Goal: Task Accomplishment & Management: Use online tool/utility

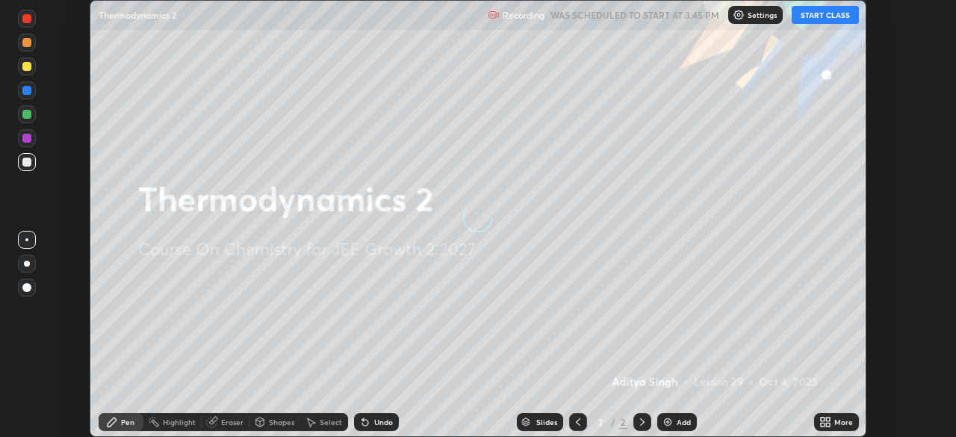
scroll to position [437, 955]
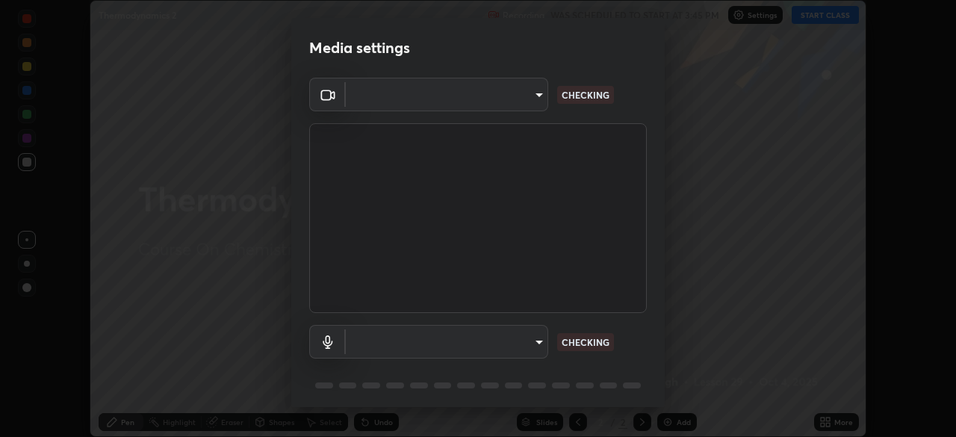
type input "ba13e312339ef8477216ddedc35df2f043033d031c8e6632ccfddaecbc9a7b0e"
click at [508, 346] on body "Erase all Thermodynamics 2 Recording WAS SCHEDULED TO START AT 3:45 PM Settings…" at bounding box center [478, 218] width 956 height 437
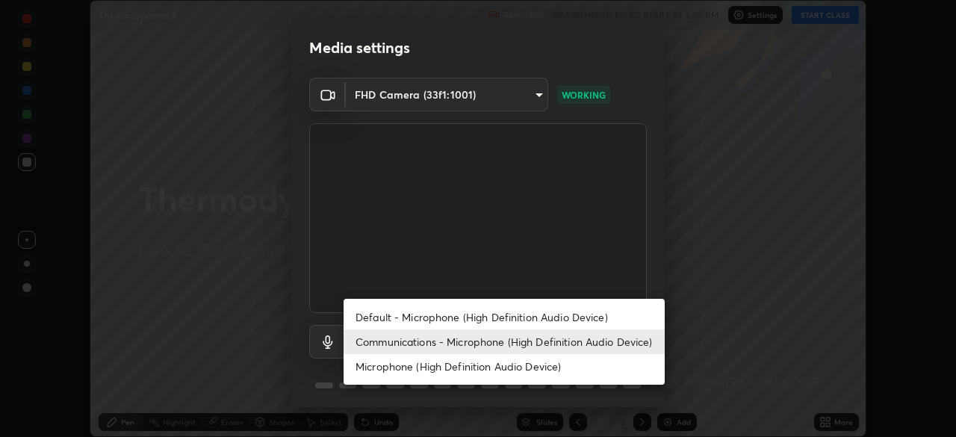
click at [497, 312] on li "Default - Microphone (High Definition Audio Device)" at bounding box center [504, 317] width 321 height 25
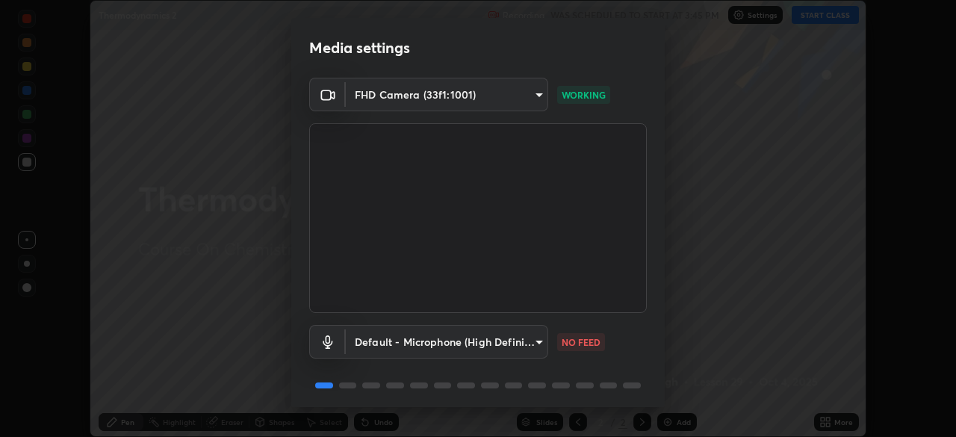
click at [503, 338] on body "Erase all Thermodynamics 2 Recording WAS SCHEDULED TO START AT 3:45 PM Settings…" at bounding box center [478, 218] width 956 height 437
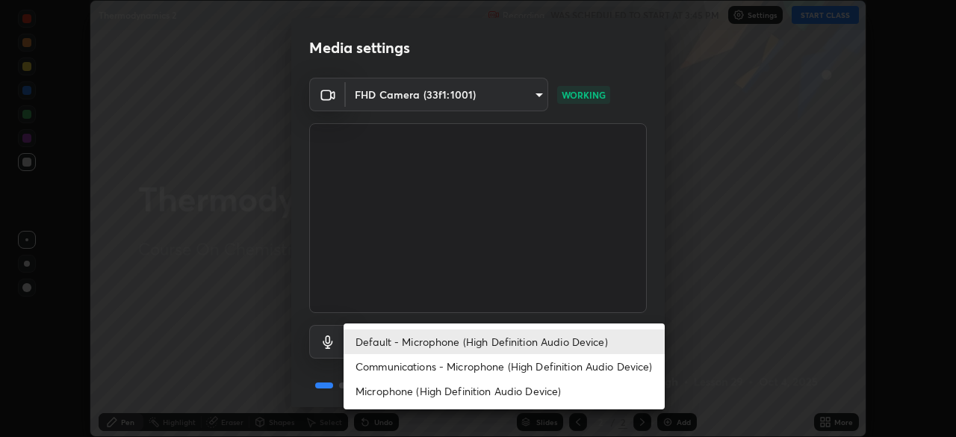
click at [507, 367] on li "Communications - Microphone (High Definition Audio Device)" at bounding box center [504, 366] width 321 height 25
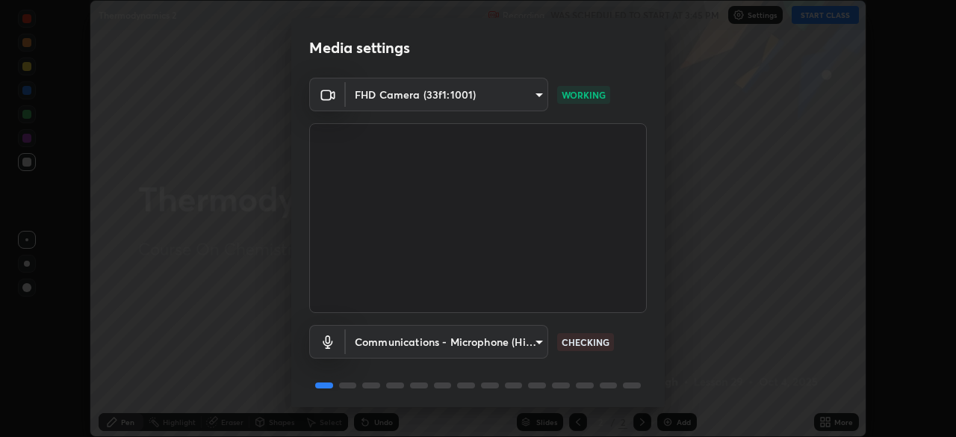
type input "communications"
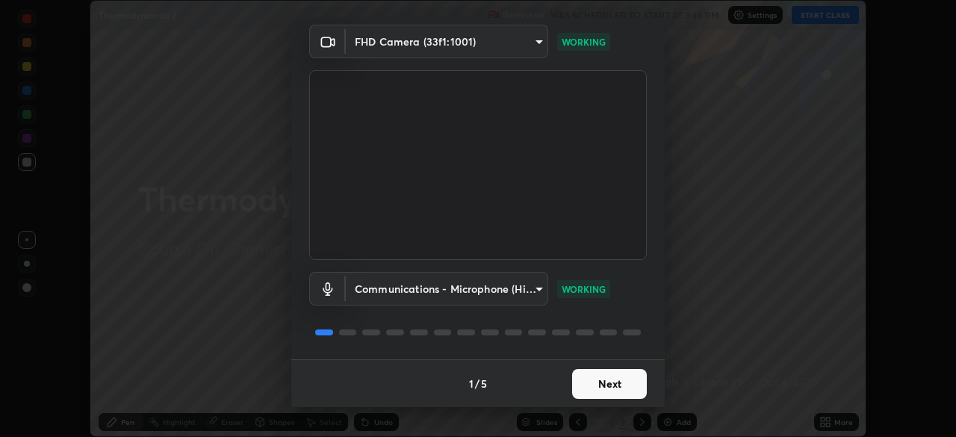
click at [607, 382] on button "Next" at bounding box center [609, 384] width 75 height 30
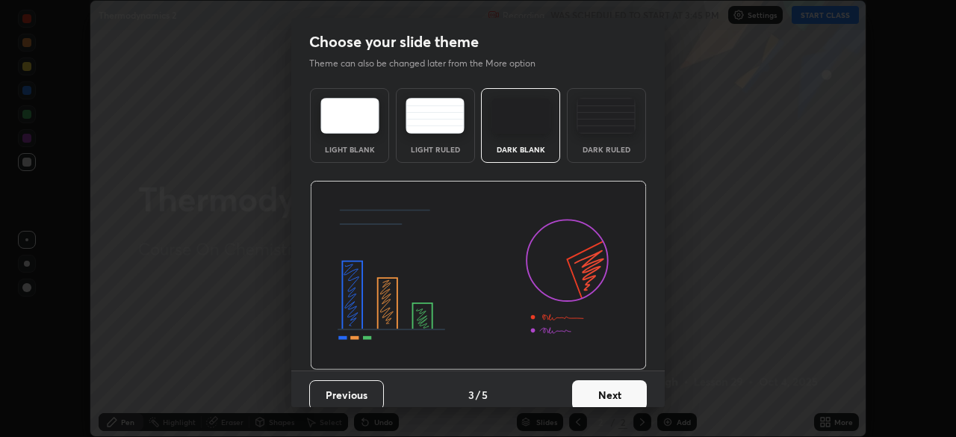
click at [606, 382] on button "Next" at bounding box center [609, 395] width 75 height 30
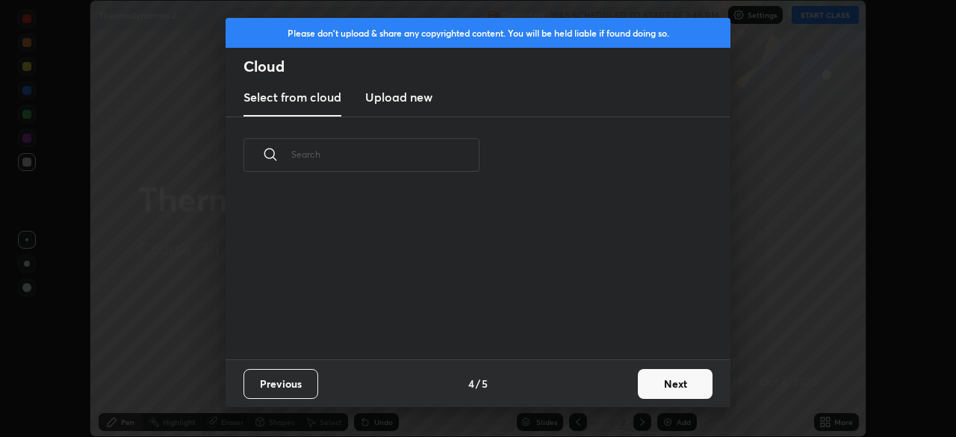
click at [603, 376] on div "Previous 4 / 5 Next" at bounding box center [478, 383] width 505 height 48
click at [661, 385] on button "Next" at bounding box center [675, 384] width 75 height 30
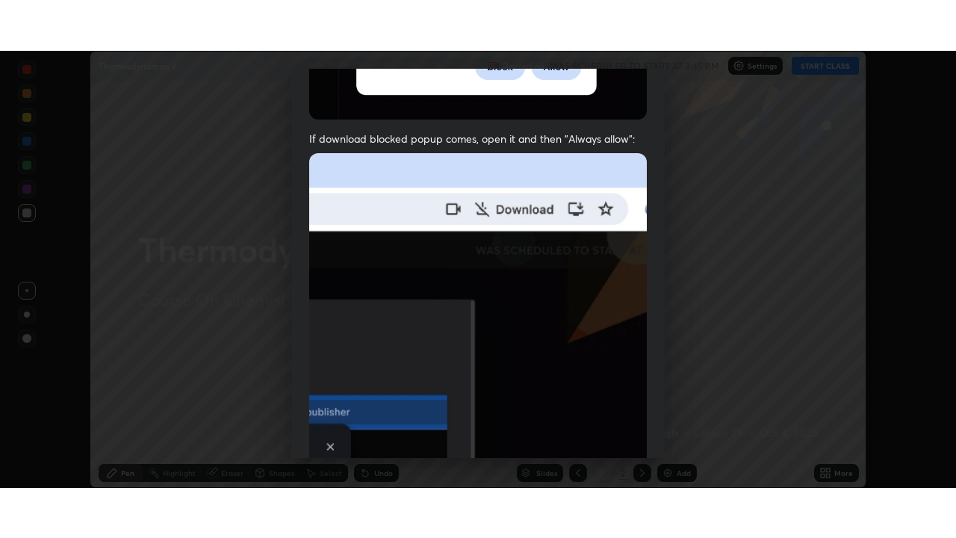
scroll to position [358, 0]
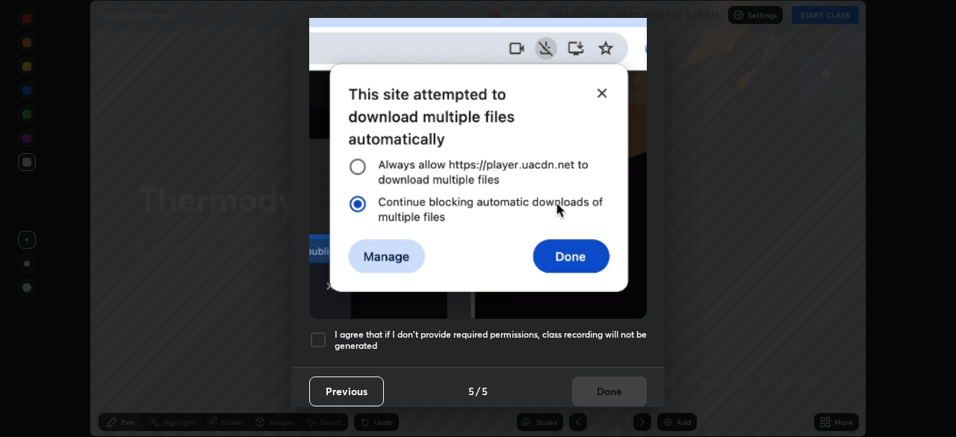
click at [314, 331] on div at bounding box center [318, 340] width 18 height 18
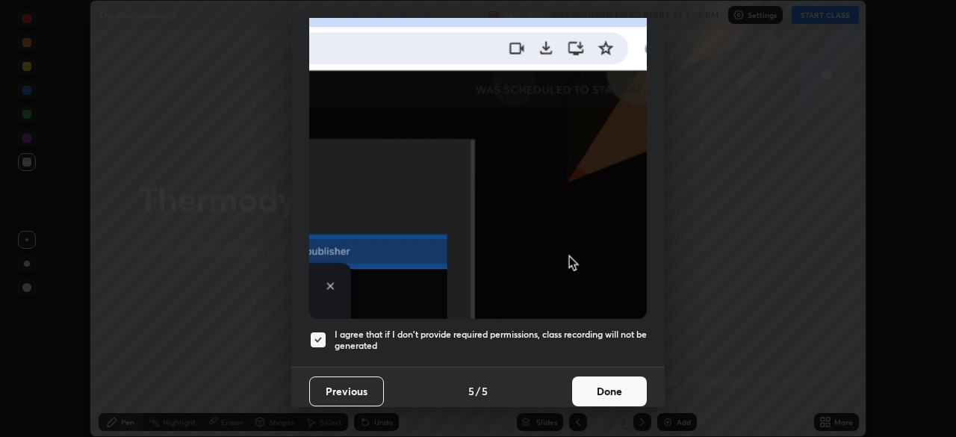
click at [600, 381] on button "Done" at bounding box center [609, 391] width 75 height 30
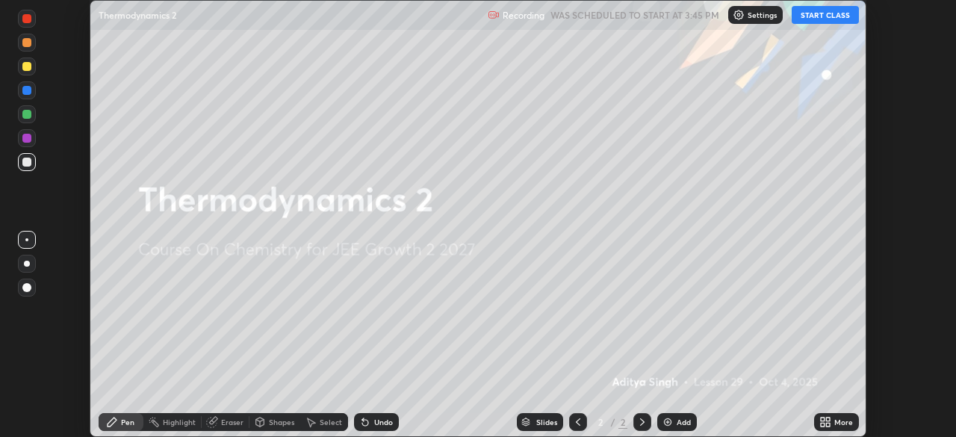
click at [813, 16] on button "START CLASS" at bounding box center [825, 15] width 67 height 18
click at [824, 423] on icon at bounding box center [823, 425] width 4 height 4
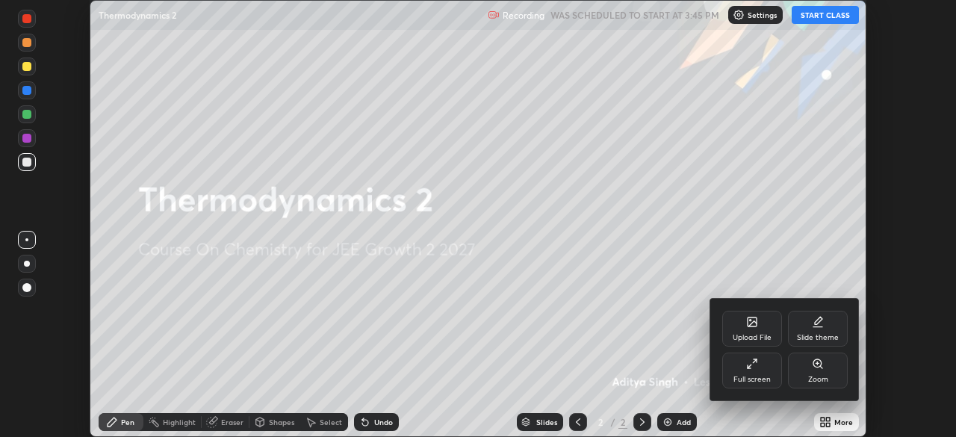
click at [757, 371] on div "Full screen" at bounding box center [752, 371] width 60 height 36
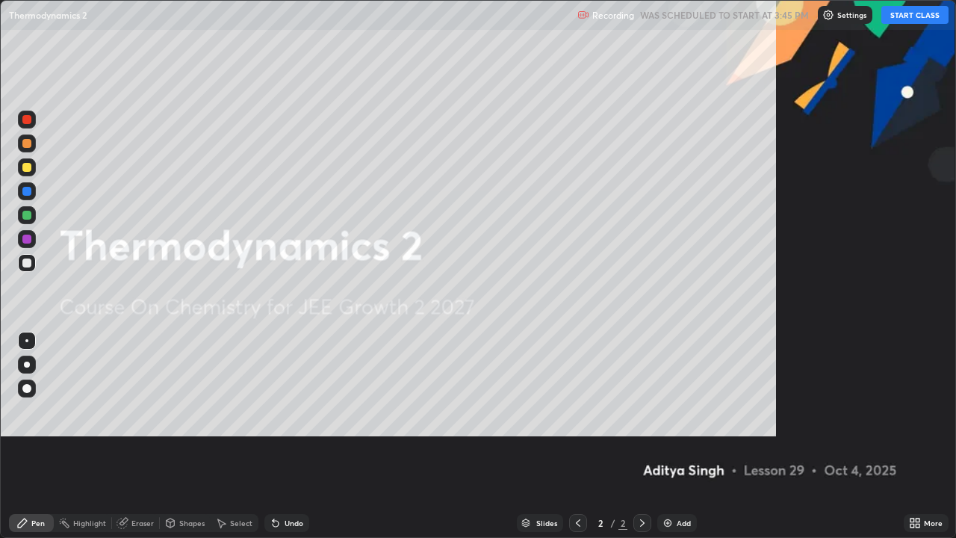
scroll to position [538, 956]
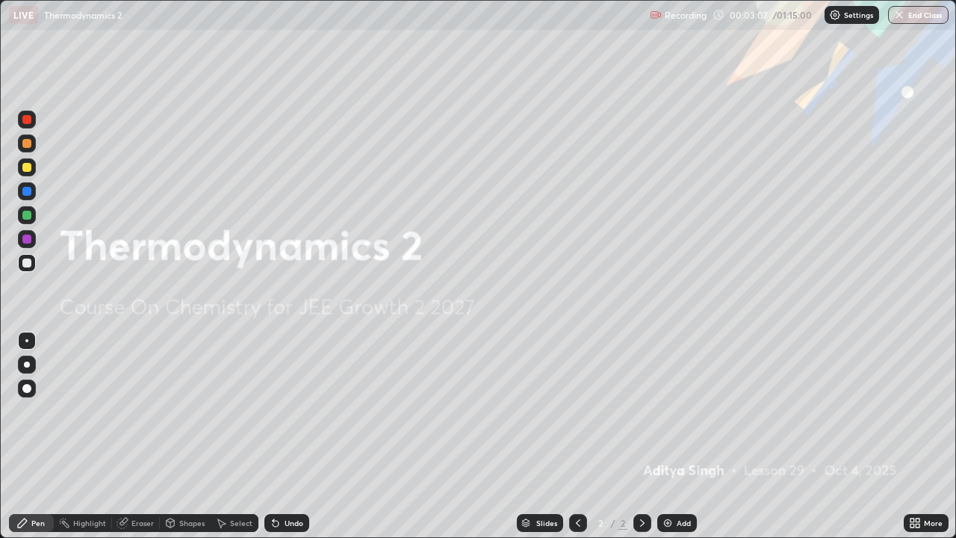
click at [668, 436] on img at bounding box center [668, 523] width 12 height 12
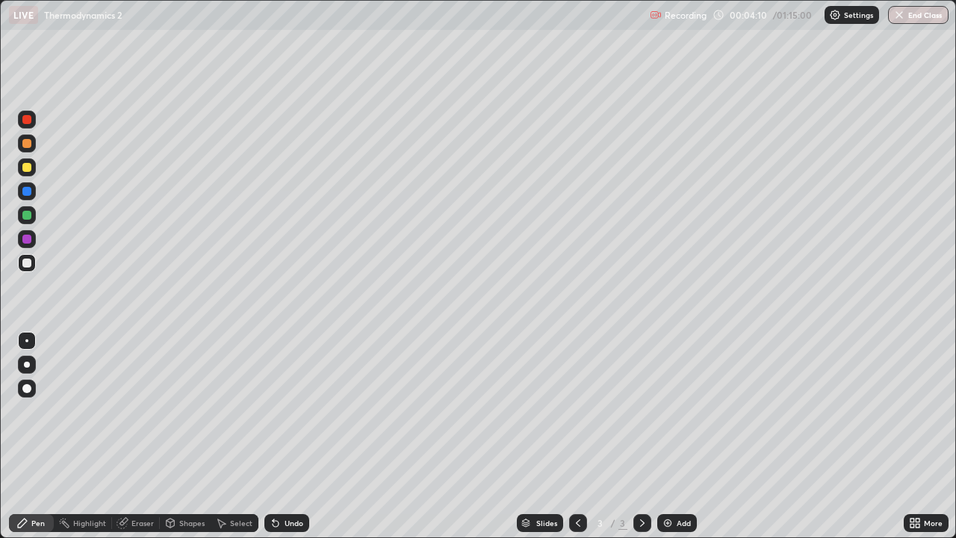
click at [29, 364] on div at bounding box center [27, 364] width 6 height 6
click at [673, 436] on div "Add" at bounding box center [677, 523] width 40 height 18
click at [577, 436] on icon at bounding box center [578, 523] width 12 height 12
click at [642, 436] on icon at bounding box center [642, 523] width 12 height 12
click at [575, 436] on div at bounding box center [578, 523] width 18 height 18
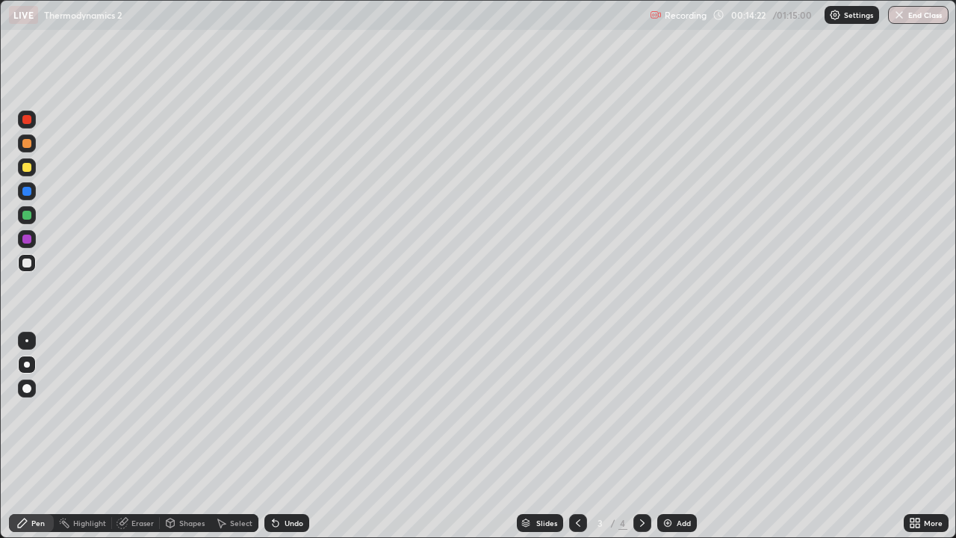
click at [641, 436] on icon at bounding box center [642, 523] width 12 height 12
click at [580, 436] on div at bounding box center [578, 523] width 18 height 18
click at [671, 436] on img at bounding box center [668, 523] width 12 height 12
click at [576, 436] on icon at bounding box center [578, 523] width 12 height 12
click at [677, 436] on div "Add" at bounding box center [684, 522] width 14 height 7
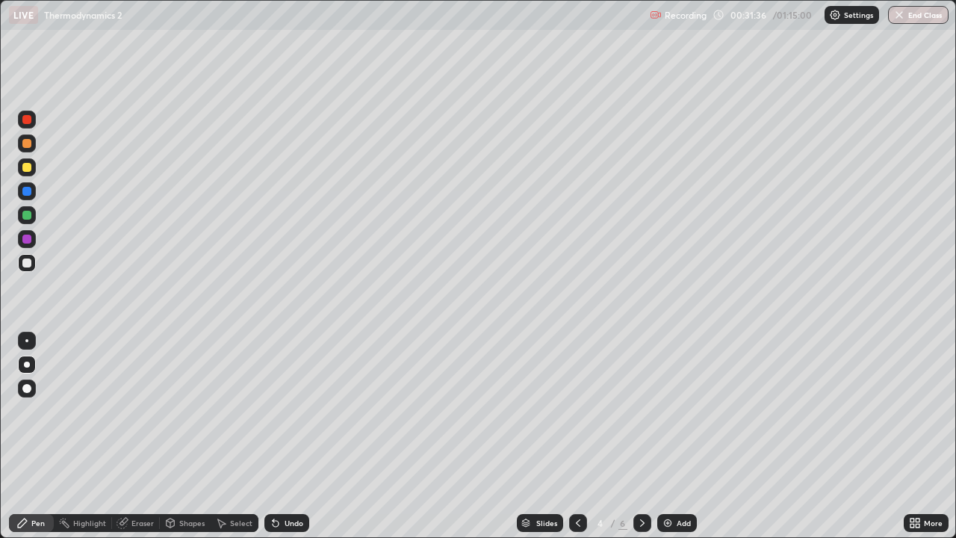
click at [671, 436] on img at bounding box center [668, 523] width 12 height 12
click at [573, 436] on div at bounding box center [578, 523] width 18 height 18
click at [577, 436] on icon at bounding box center [578, 523] width 12 height 12
click at [669, 436] on img at bounding box center [668, 523] width 12 height 12
click at [288, 436] on div "Undo" at bounding box center [286, 523] width 45 height 18
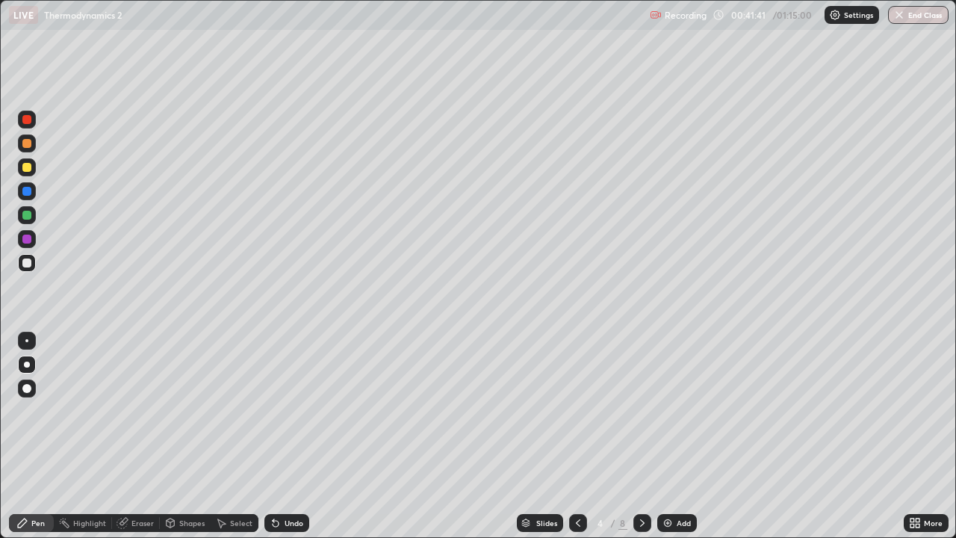
click at [288, 436] on div "Undo" at bounding box center [286, 523] width 45 height 18
click at [290, 436] on div "Undo" at bounding box center [286, 523] width 45 height 18
click at [285, 436] on div "Undo" at bounding box center [286, 523] width 45 height 18
click at [287, 436] on div "Undo" at bounding box center [286, 523] width 45 height 18
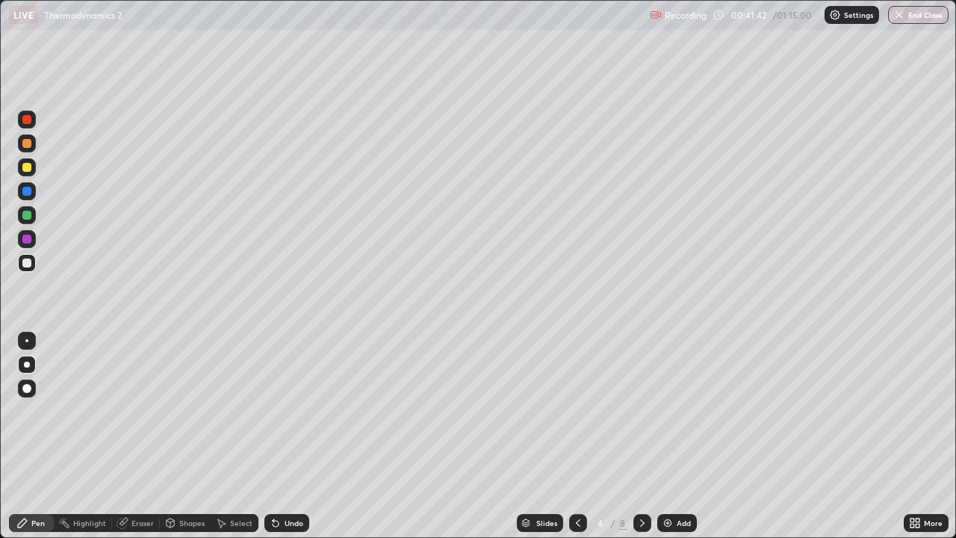
click at [282, 436] on div "Undo" at bounding box center [286, 523] width 45 height 18
click at [283, 436] on div "Undo" at bounding box center [286, 523] width 45 height 18
click at [24, 170] on div at bounding box center [26, 167] width 9 height 9
click at [30, 261] on div at bounding box center [26, 262] width 9 height 9
click at [672, 436] on div "Add" at bounding box center [677, 523] width 40 height 18
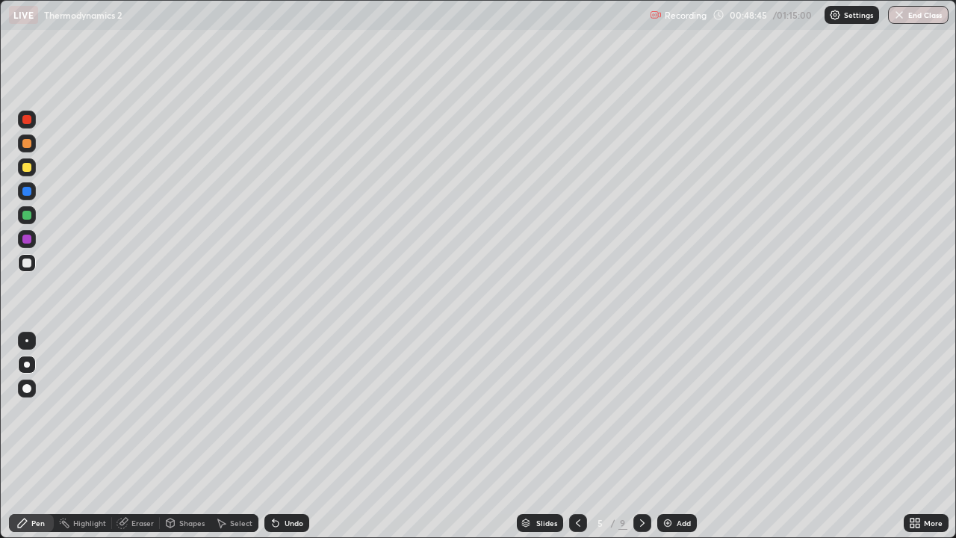
click at [577, 436] on icon at bounding box center [578, 523] width 12 height 12
click at [669, 436] on img at bounding box center [668, 523] width 12 height 12
click at [899, 20] on img "button" at bounding box center [900, 15] width 12 height 12
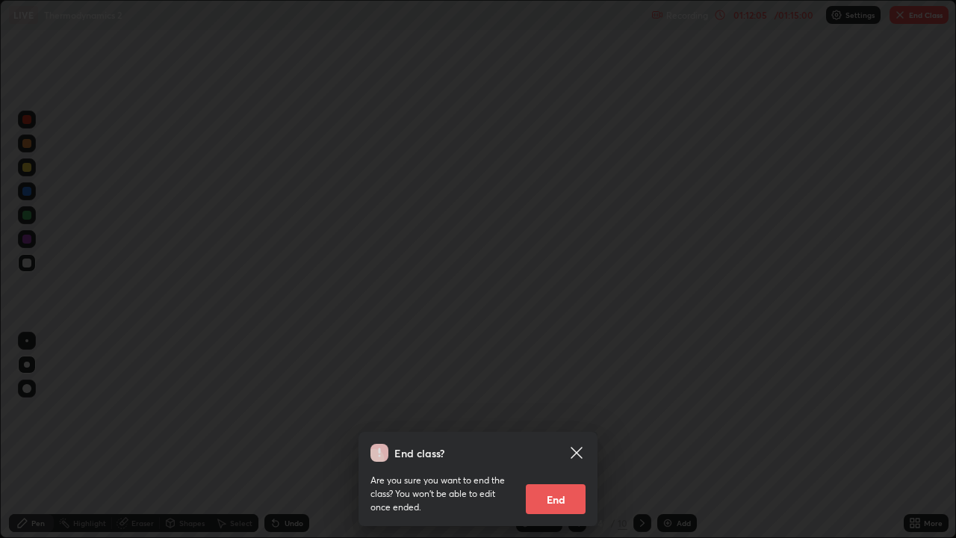
click at [550, 436] on button "End" at bounding box center [556, 499] width 60 height 30
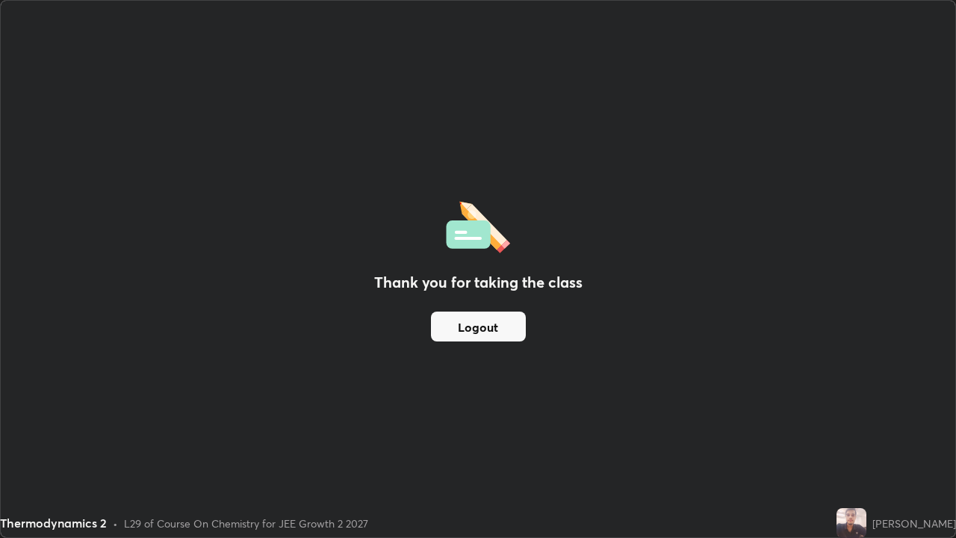
click at [713, 302] on div "Thank you for taking the class Logout" at bounding box center [478, 269] width 955 height 536
click at [513, 326] on button "Logout" at bounding box center [478, 326] width 95 height 30
